Goal: Task Accomplishment & Management: Manage account settings

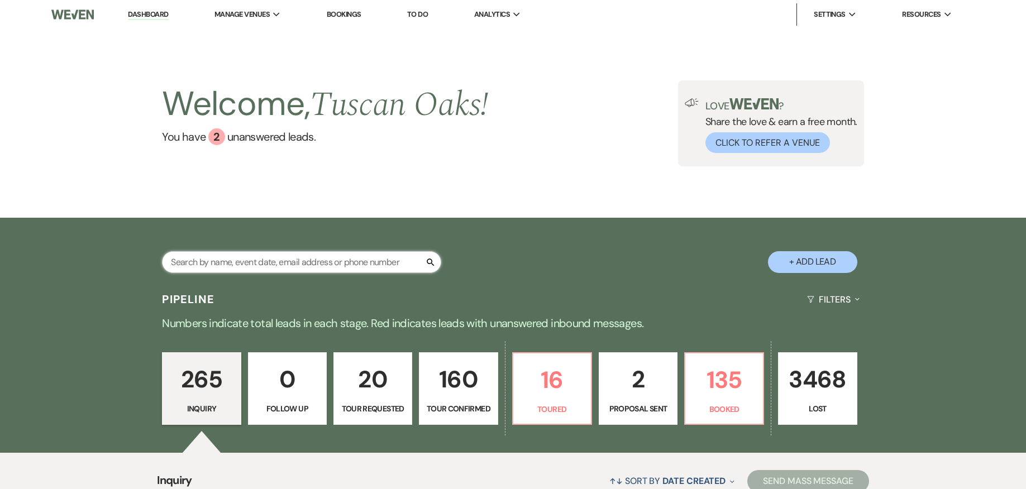
click at [354, 256] on input "text" at bounding box center [301, 262] width 279 height 22
type input "[PERSON_NAME]"
drag, startPoint x: 0, startPoint y: 0, endPoint x: 369, endPoint y: 265, distance: 454.3
click at [369, 265] on input "text" at bounding box center [301, 262] width 279 height 22
type input "[PERSON_NAME]"
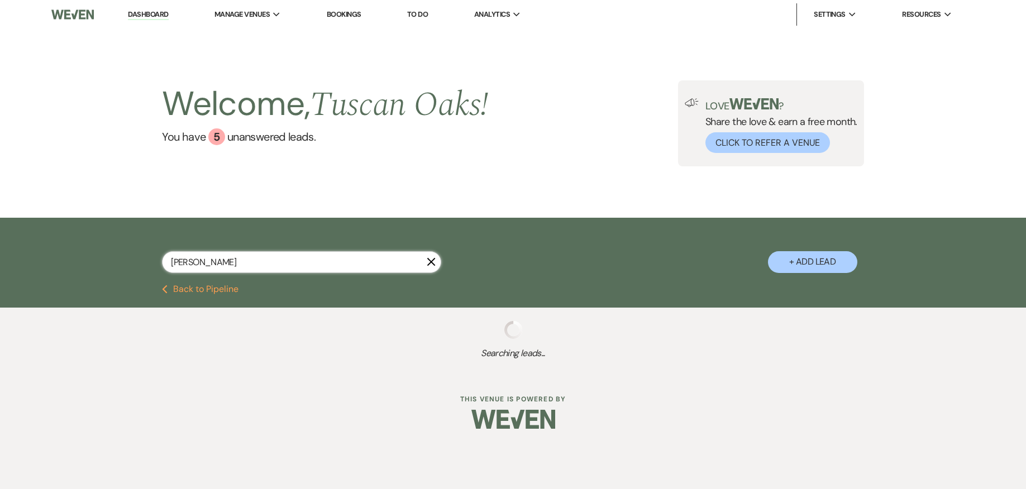
select select "8"
select select "5"
select select "8"
select select "4"
select select "8"
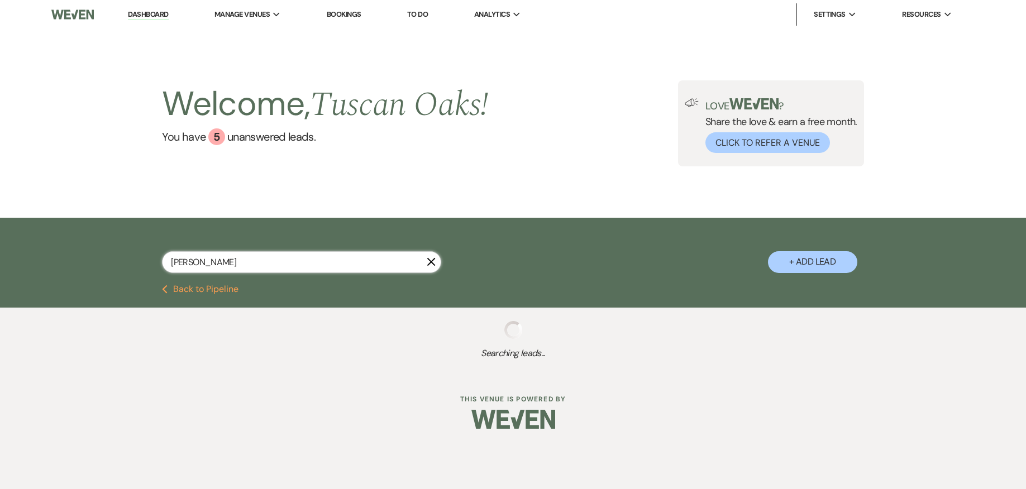
select select "5"
select select "8"
select select "5"
select select "8"
select select "5"
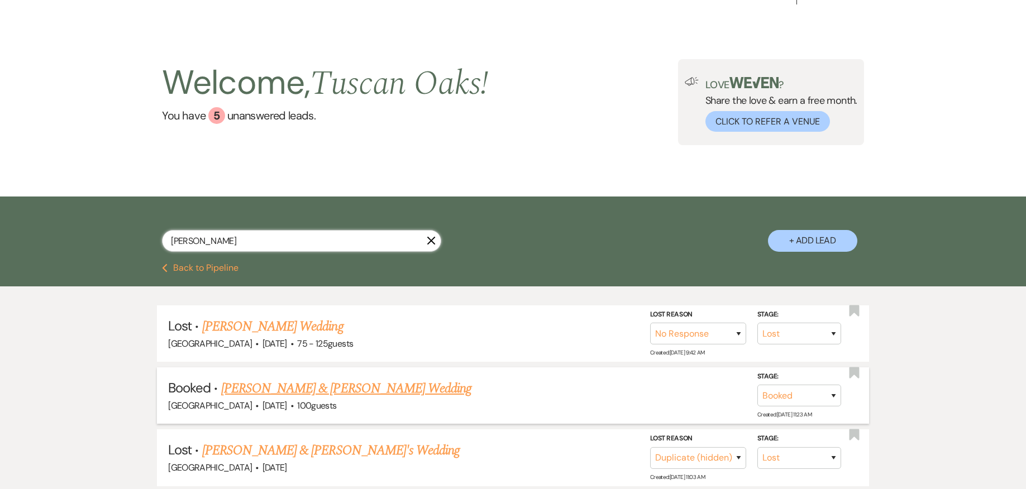
scroll to position [23, 0]
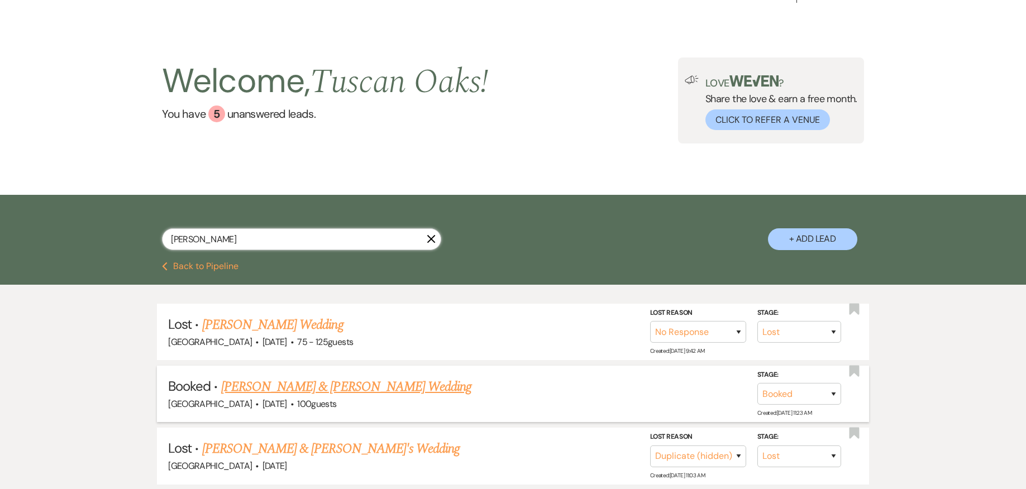
type input "[PERSON_NAME]"
click at [400, 390] on link "[PERSON_NAME] & [PERSON_NAME] Wedding" at bounding box center [346, 387] width 250 height 20
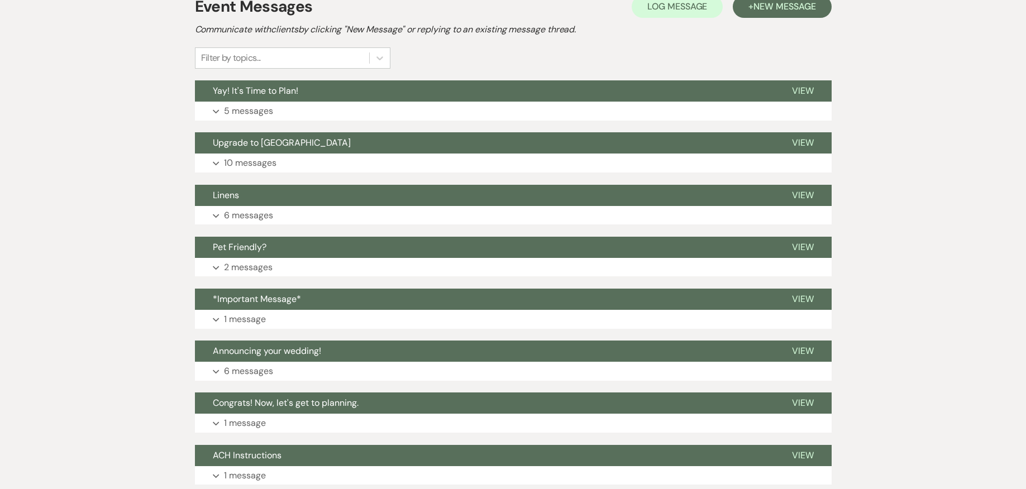
scroll to position [262, 0]
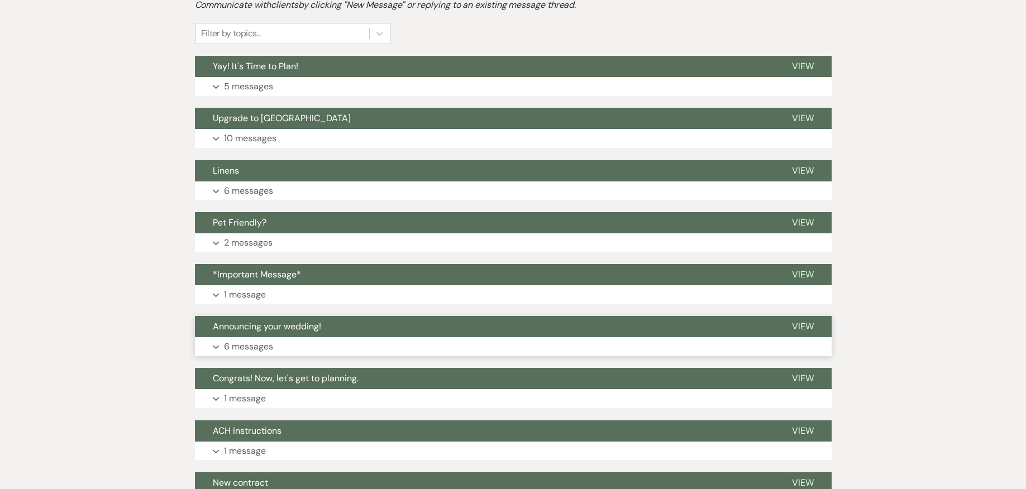
click at [267, 350] on p "6 messages" at bounding box center [248, 347] width 49 height 15
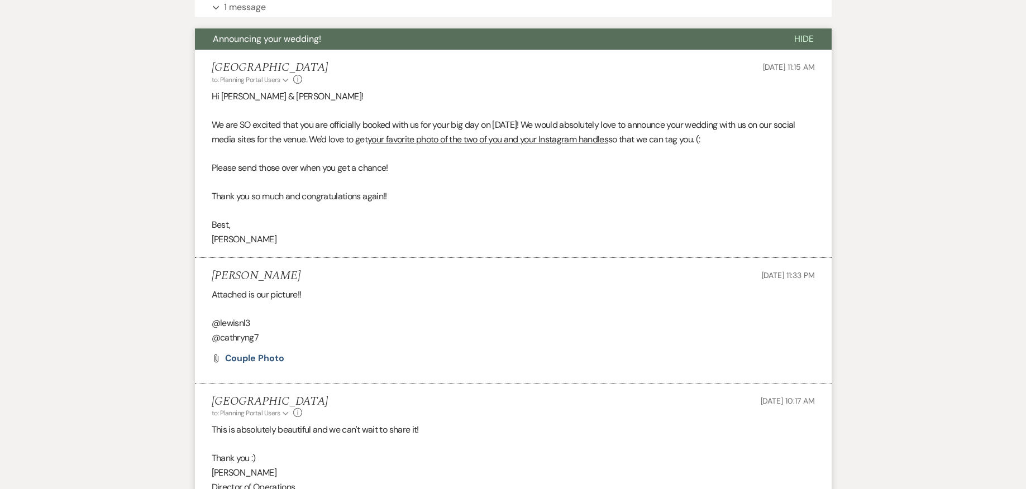
scroll to position [554, 0]
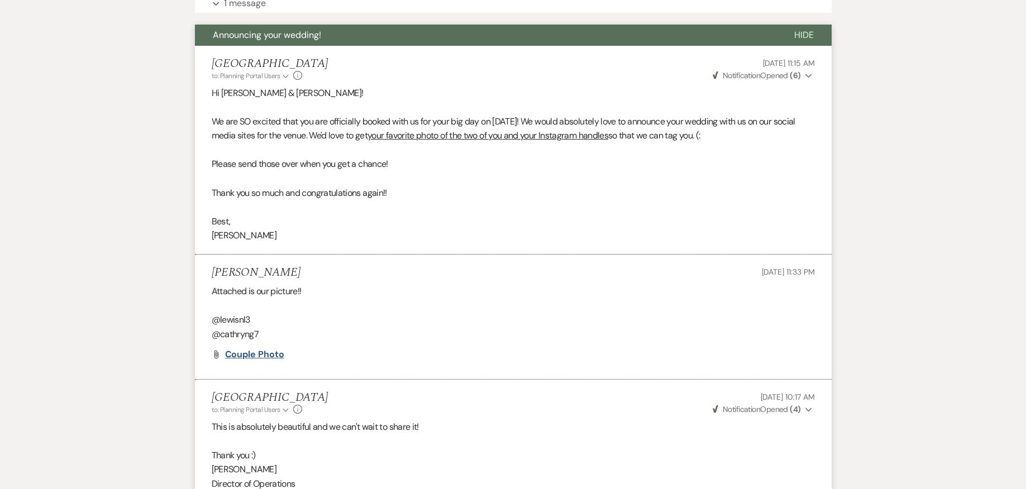
click at [265, 359] on span "Couple Photo" at bounding box center [254, 355] width 59 height 12
